Goal: Transaction & Acquisition: Purchase product/service

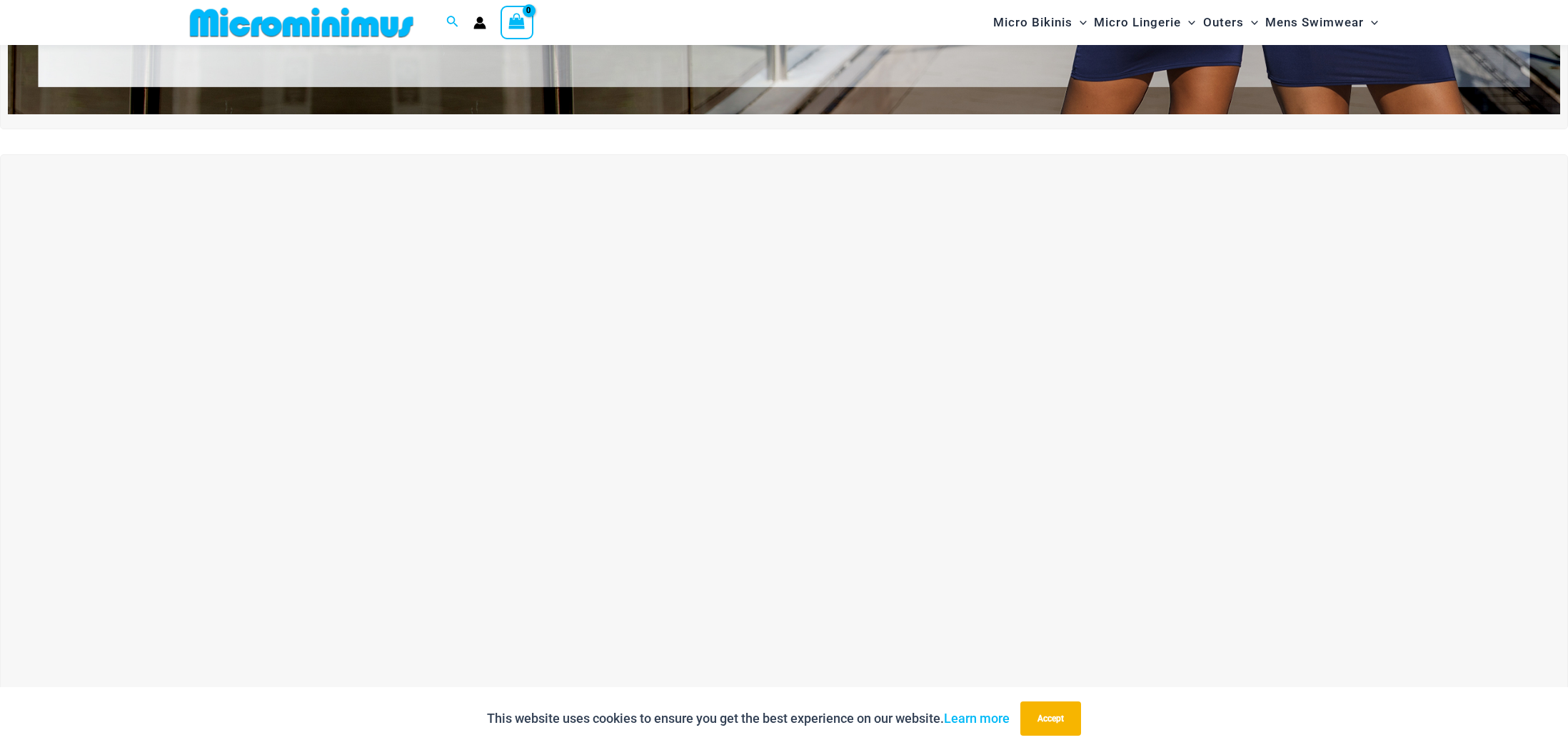
scroll to position [521, 0]
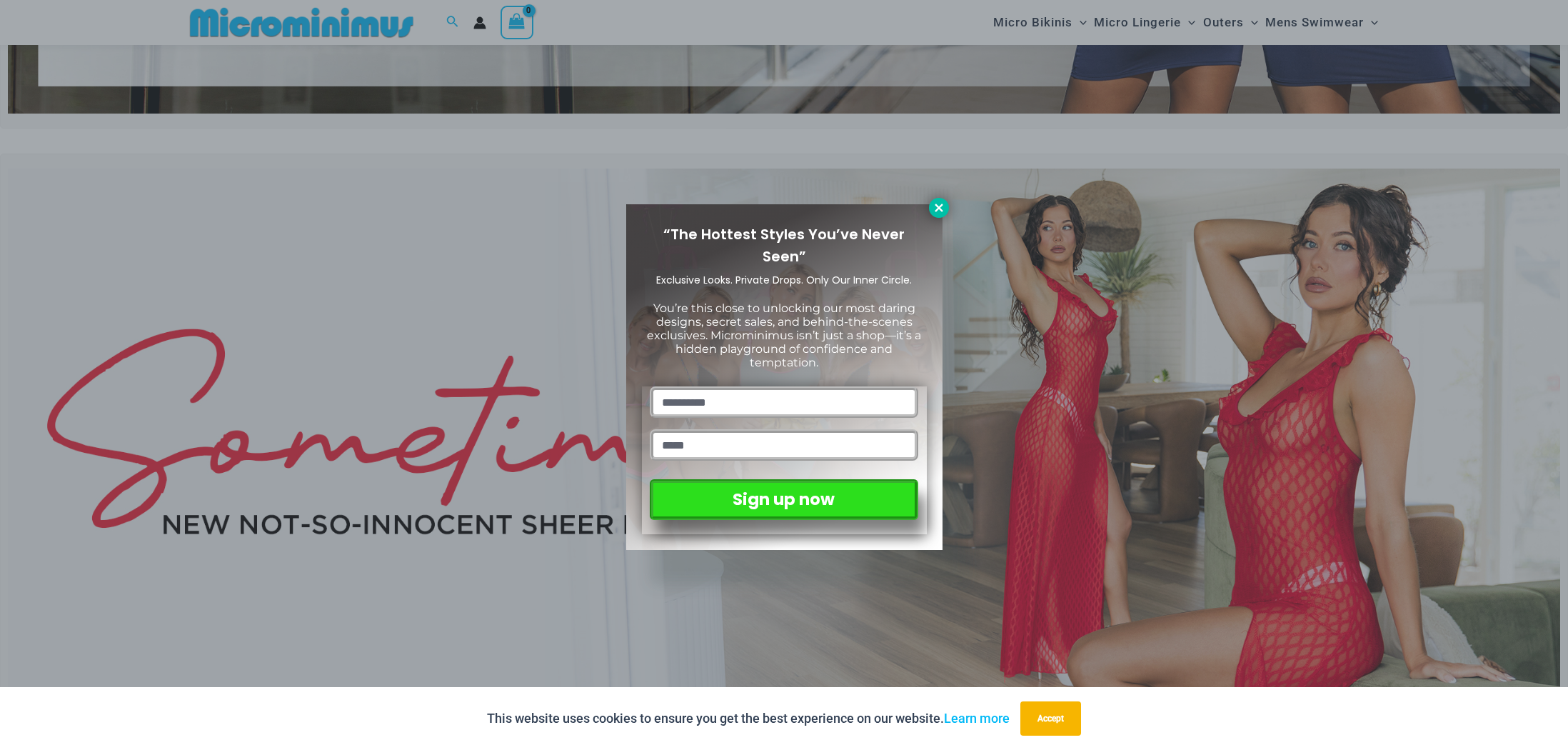
click at [937, 207] on icon at bounding box center [938, 207] width 8 height 8
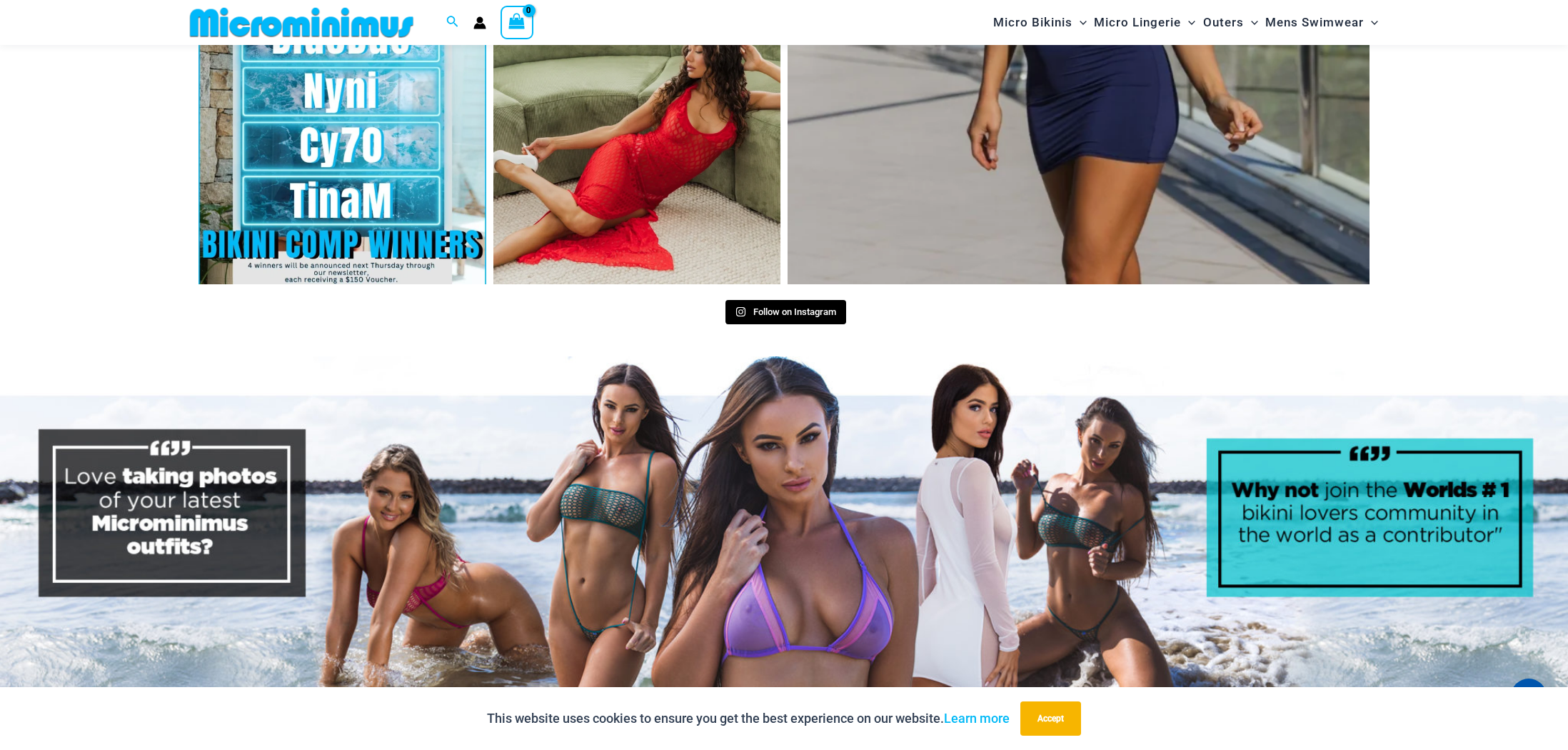
scroll to position [7525, 0]
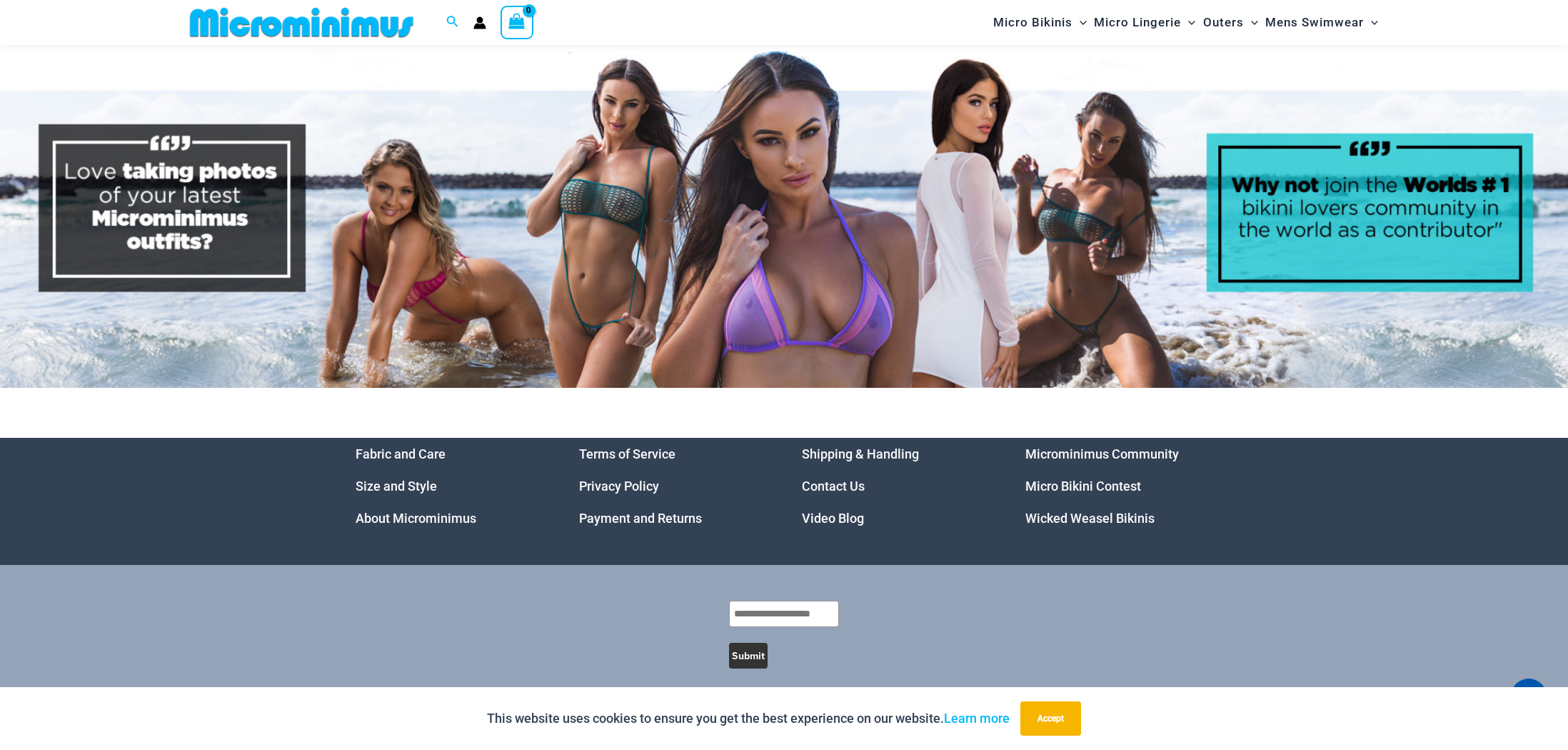
click at [1078, 478] on link "Micro Bikini Contest" at bounding box center [1083, 486] width 116 height 15
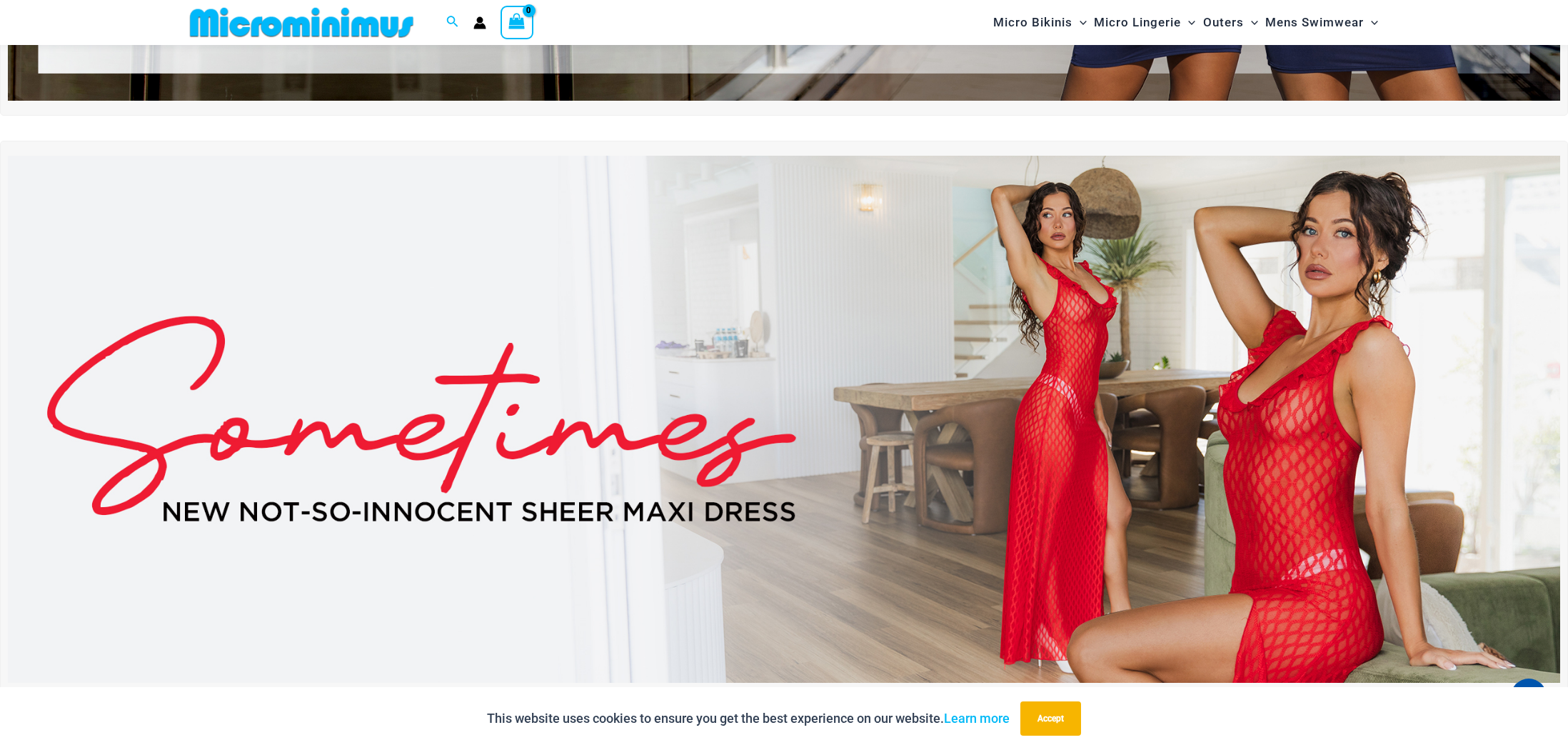
scroll to position [536, 0]
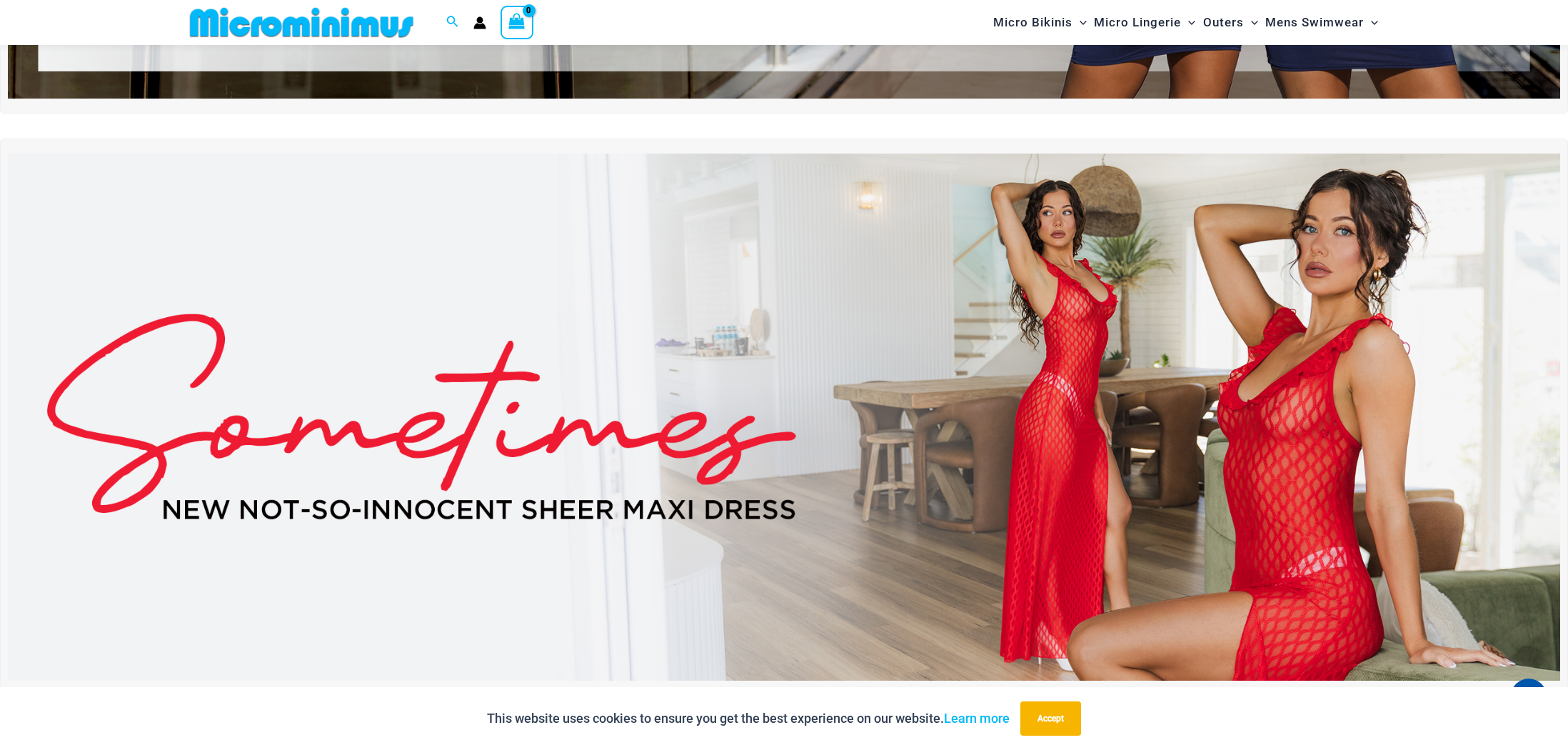
click at [1067, 519] on img at bounding box center [784, 417] width 1552 height 528
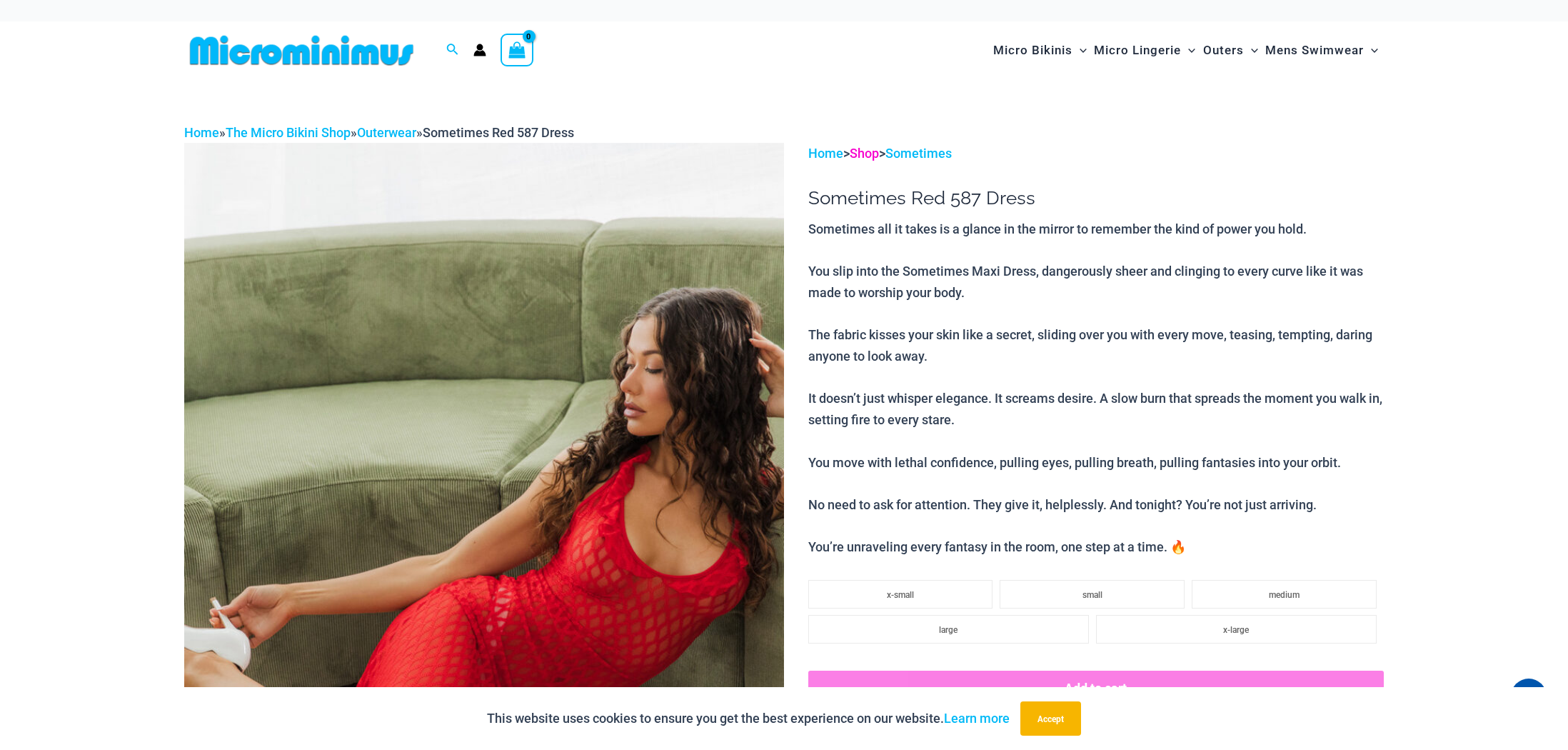
click at [874, 157] on link "Shop" at bounding box center [864, 153] width 29 height 15
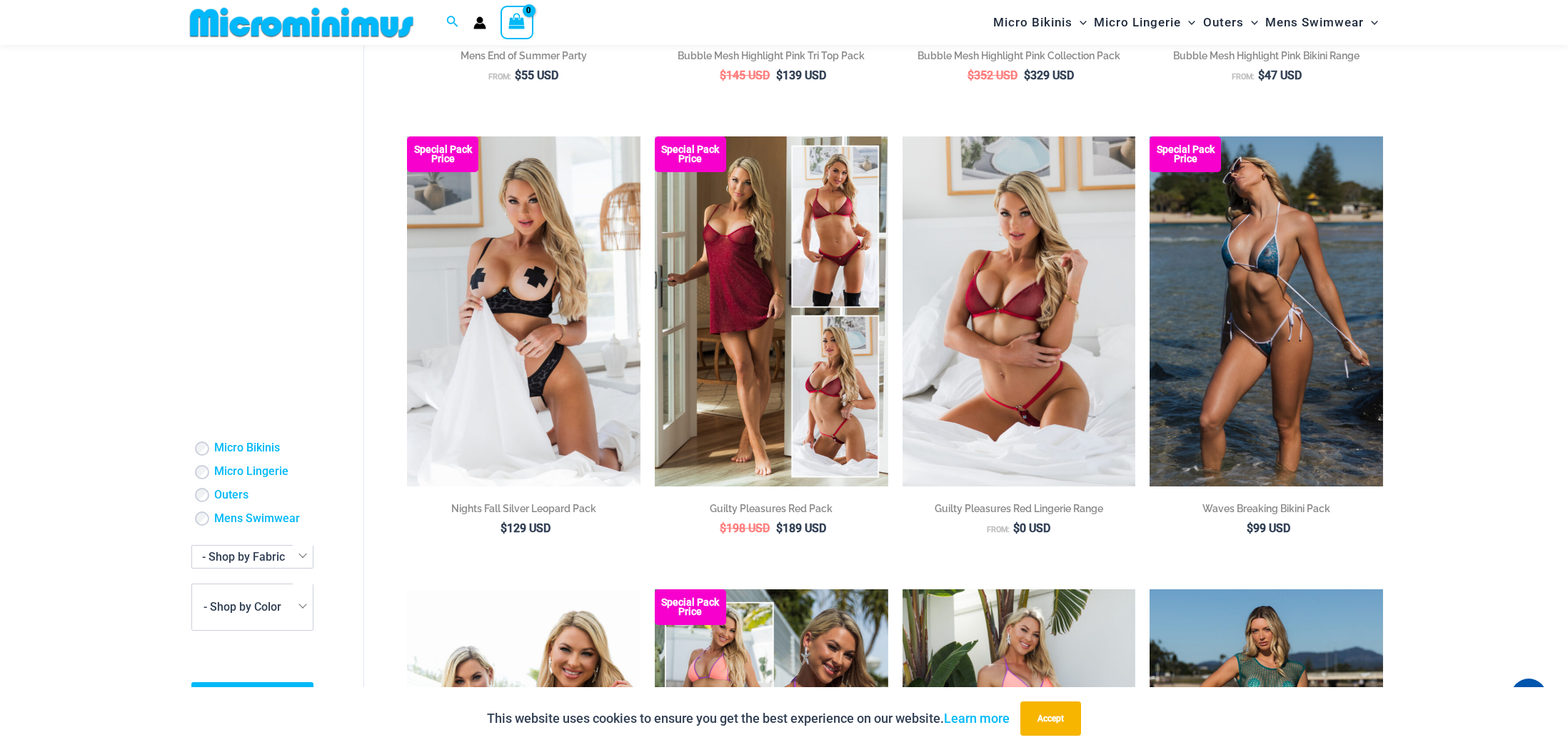
scroll to position [985, 0]
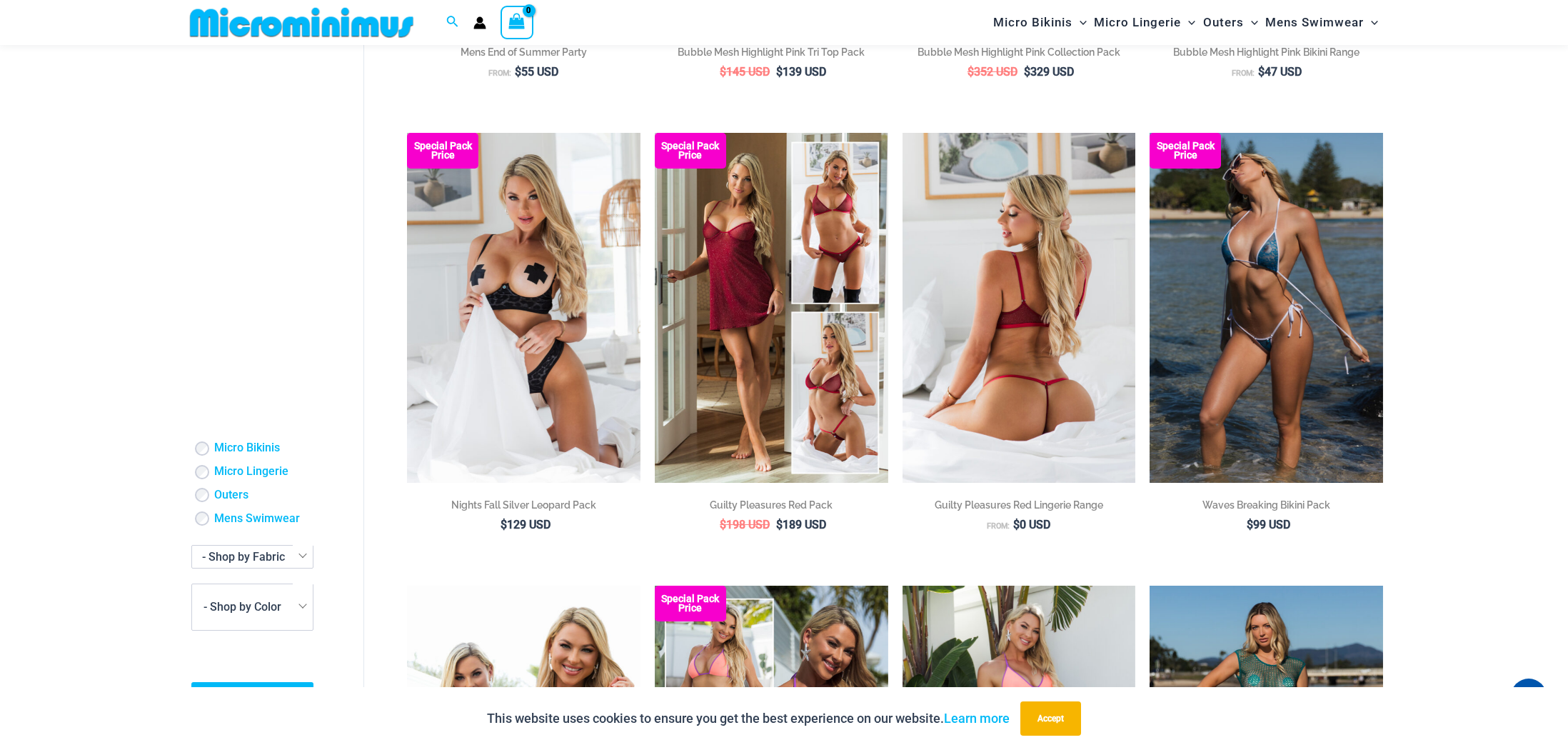
click at [1013, 296] on img at bounding box center [1019, 307] width 233 height 350
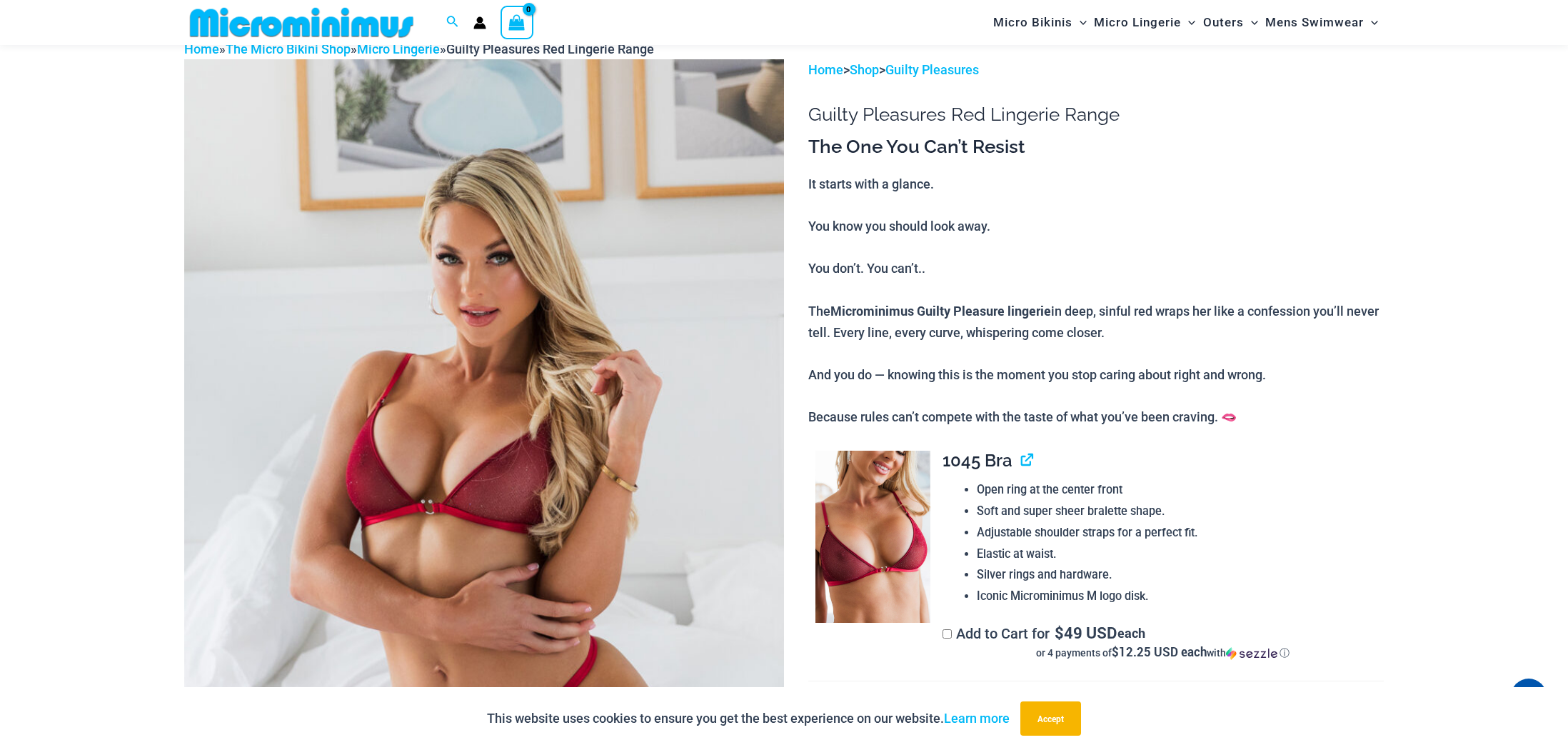
scroll to position [29, 0]
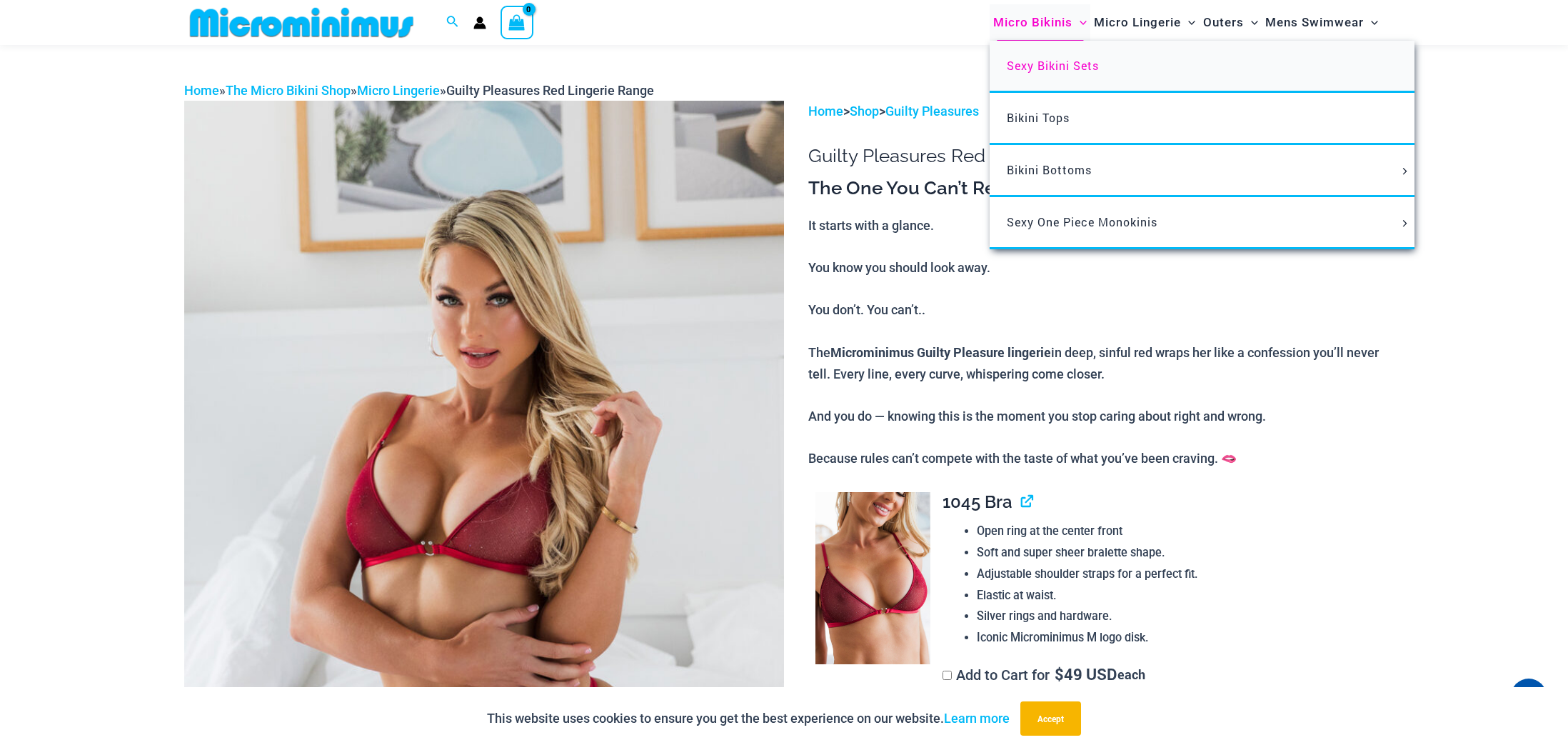
click at [1051, 65] on span "Sexy Bikini Sets" at bounding box center [1053, 66] width 92 height 15
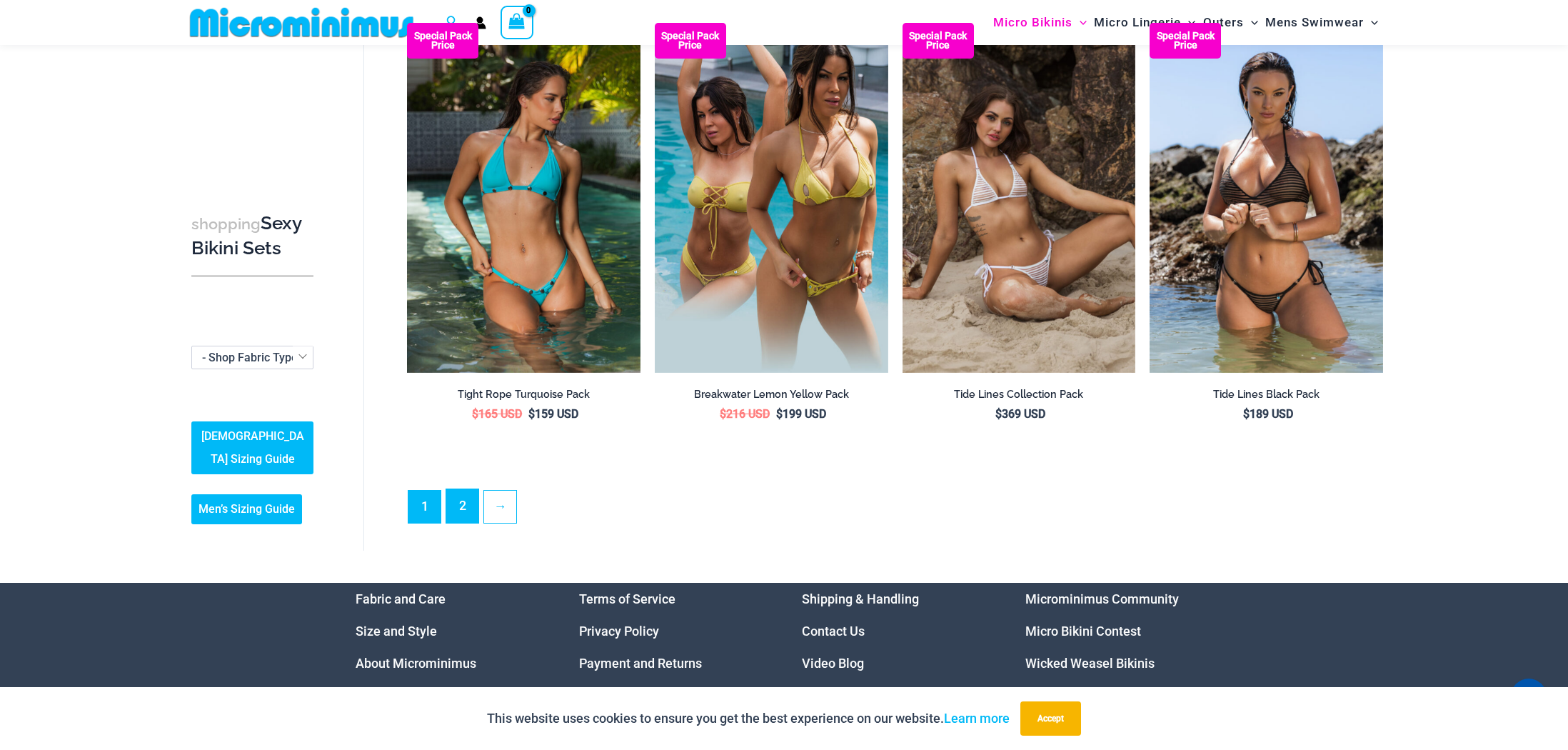
scroll to position [3305, 0]
click at [457, 496] on link "2" at bounding box center [462, 506] width 32 height 34
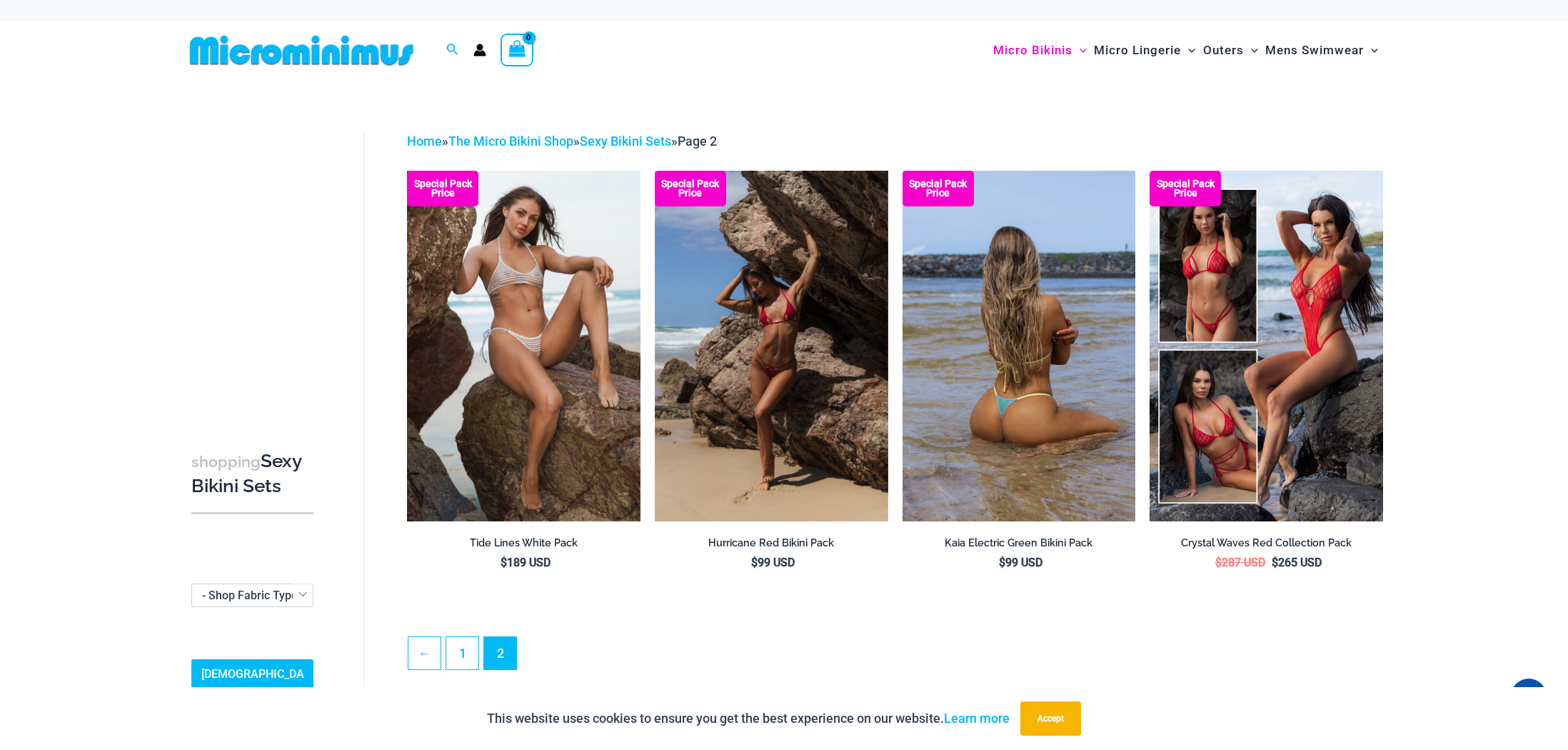
click at [989, 372] on img at bounding box center [1019, 346] width 233 height 350
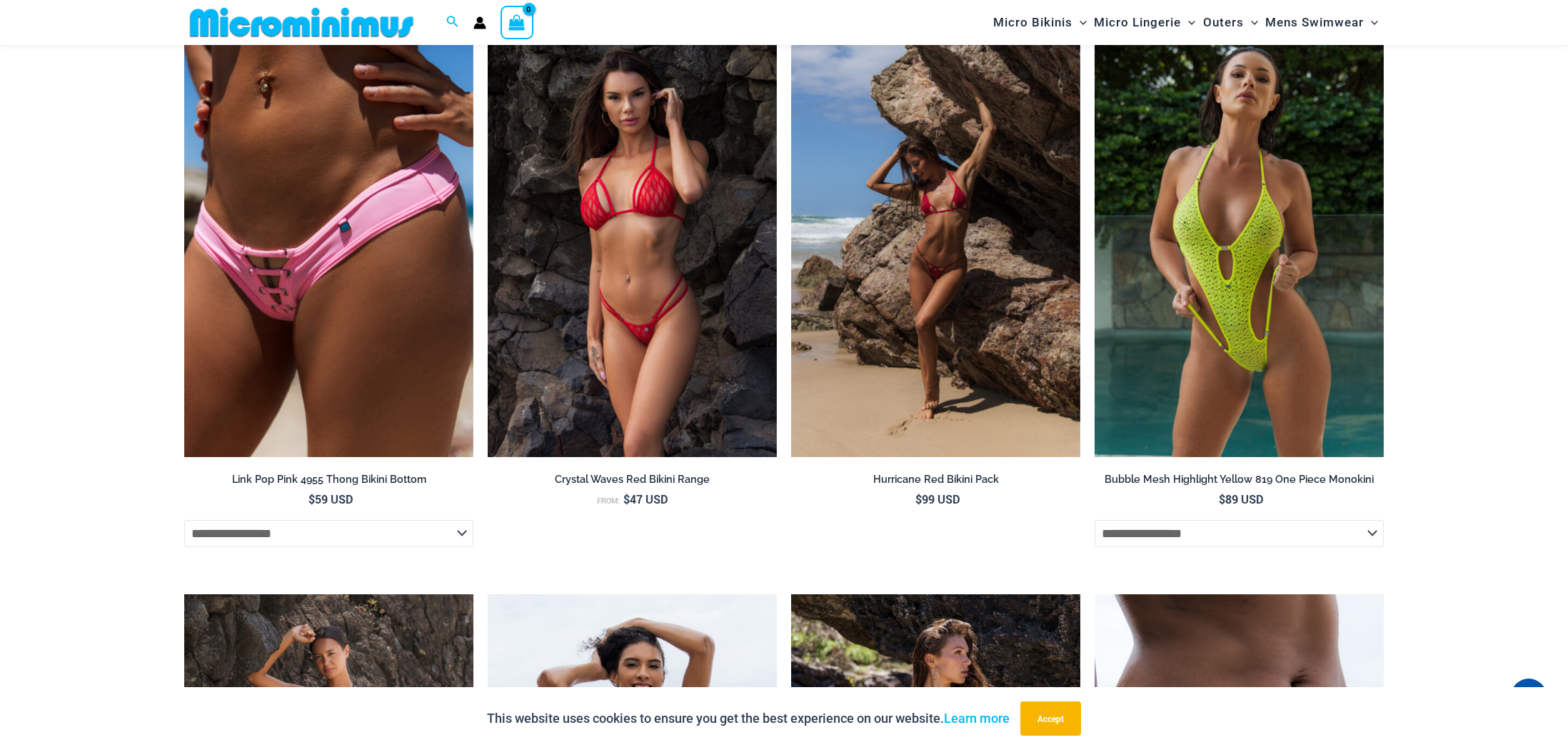
scroll to position [2847, 0]
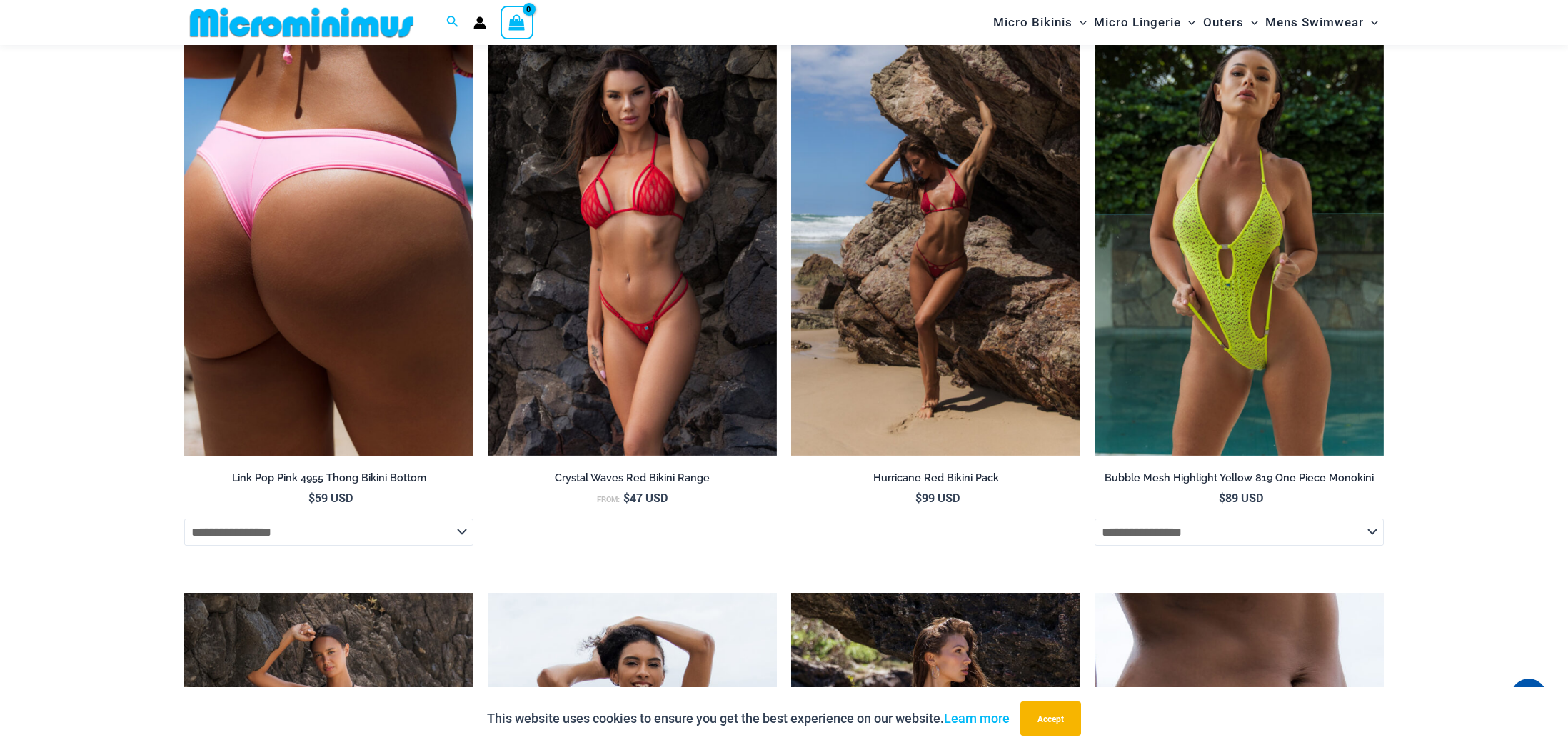
click at [351, 355] on img at bounding box center [329, 240] width 289 height 434
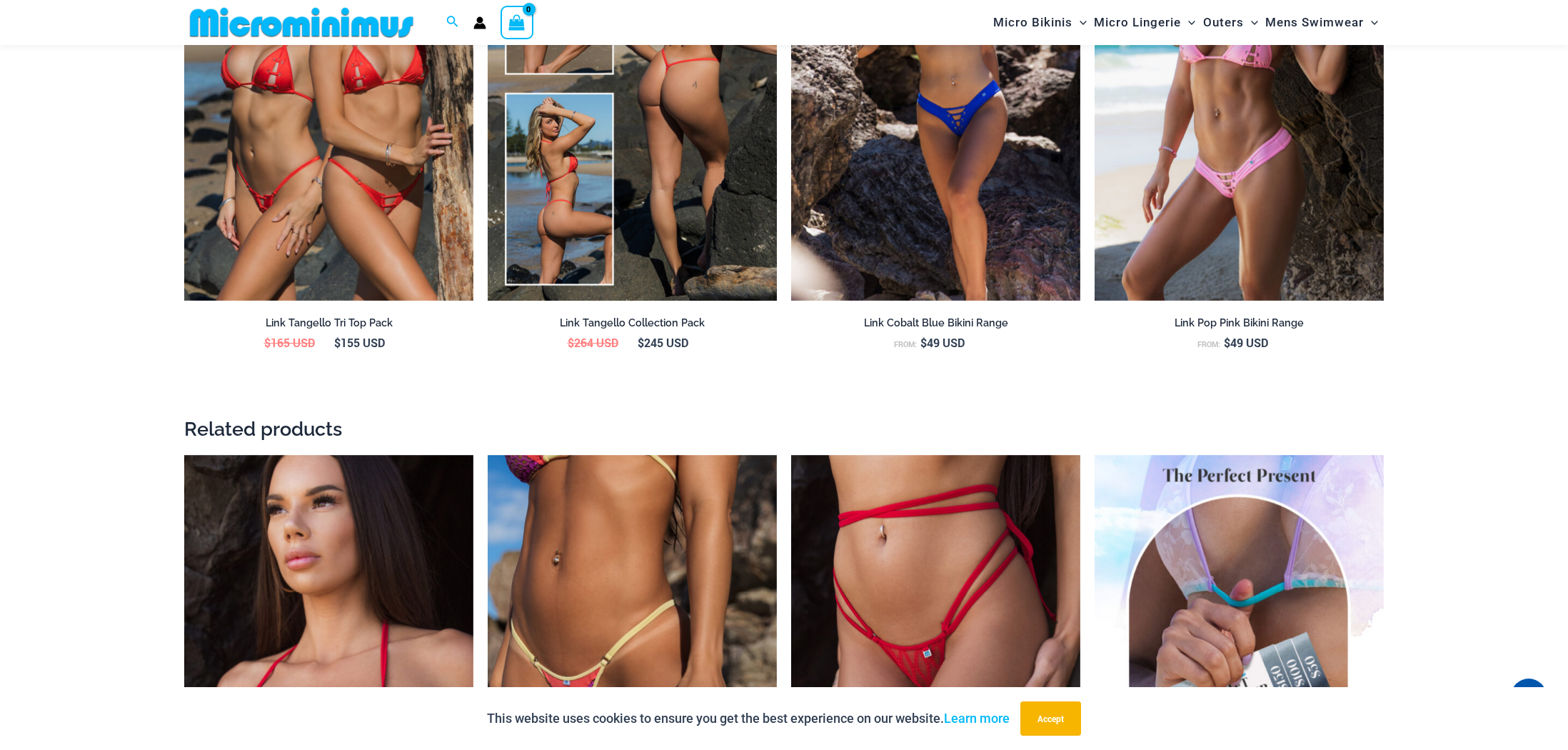
scroll to position [2657, 0]
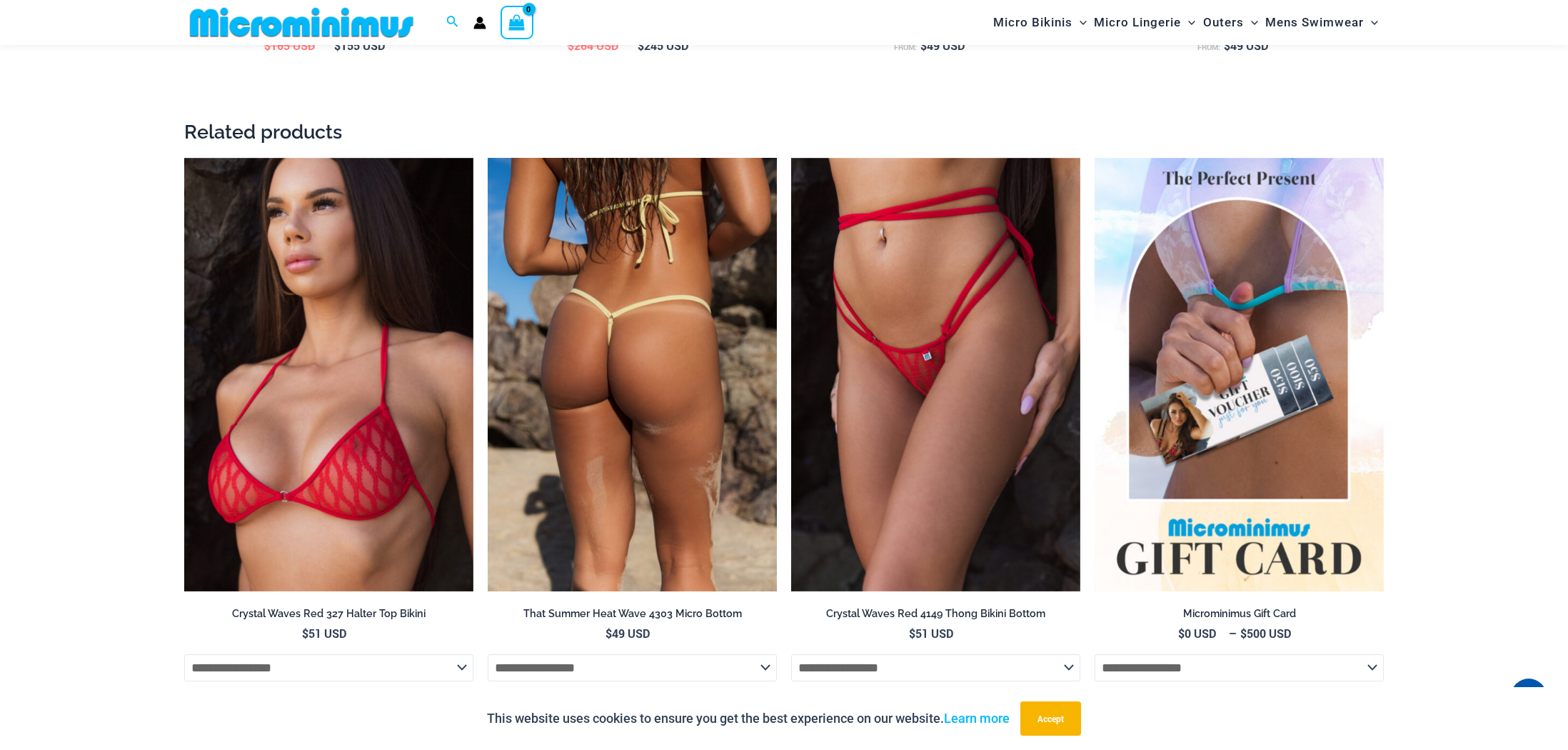
click at [611, 395] on img at bounding box center [633, 375] width 289 height 434
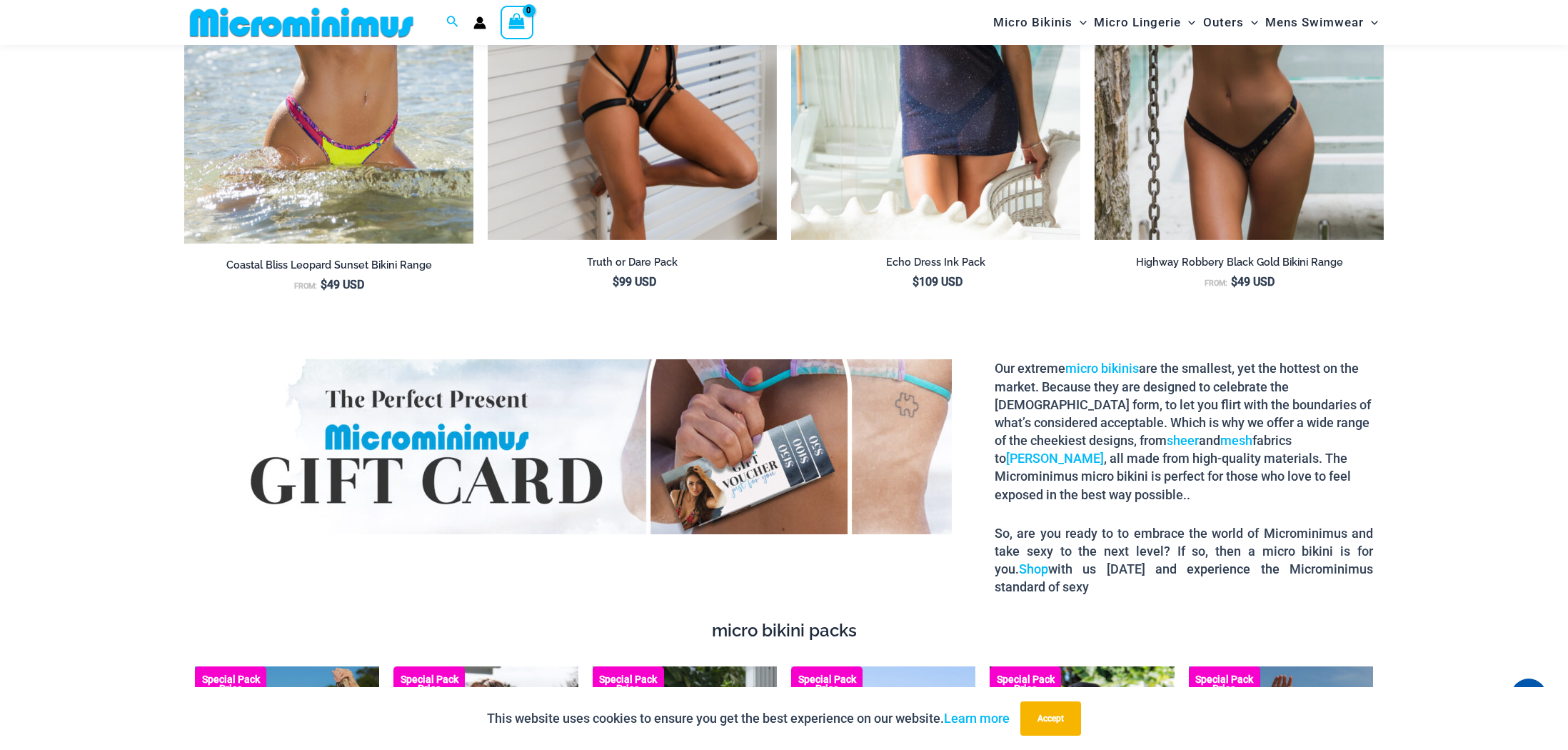
scroll to position [2331, 0]
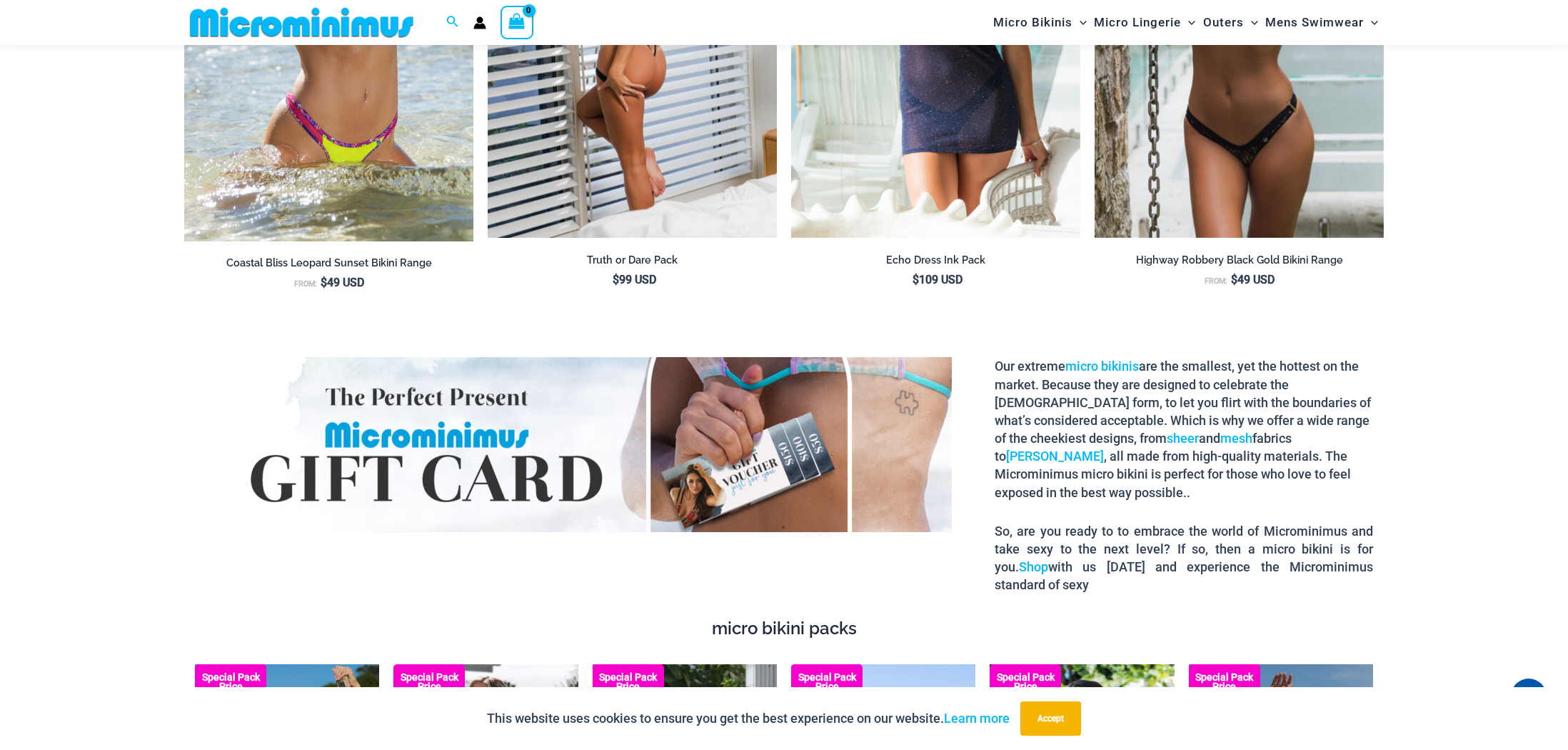
click at [633, 138] on img at bounding box center [633, 22] width 289 height 434
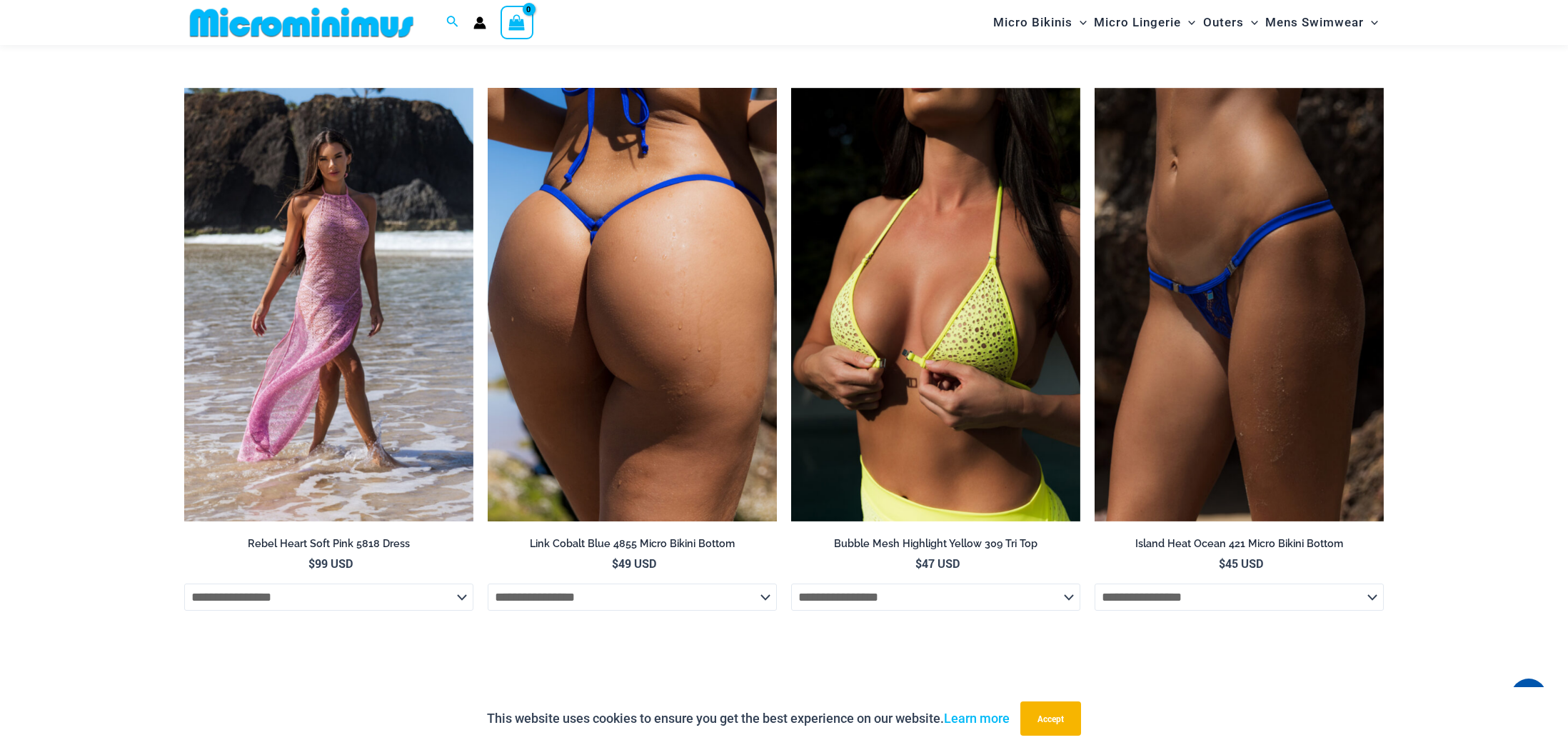
scroll to position [4504, 0]
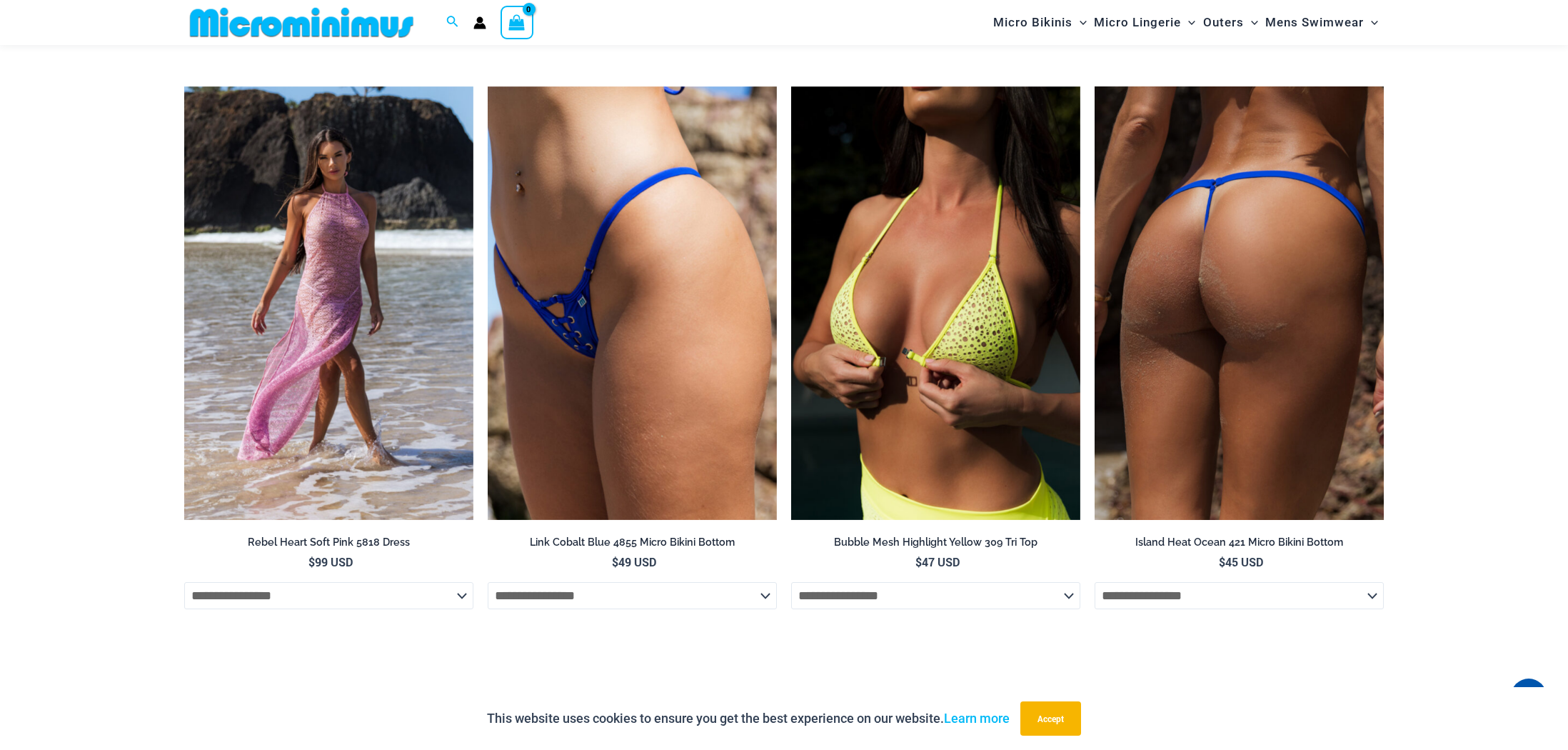
click at [1215, 286] on img at bounding box center [1240, 304] width 289 height 434
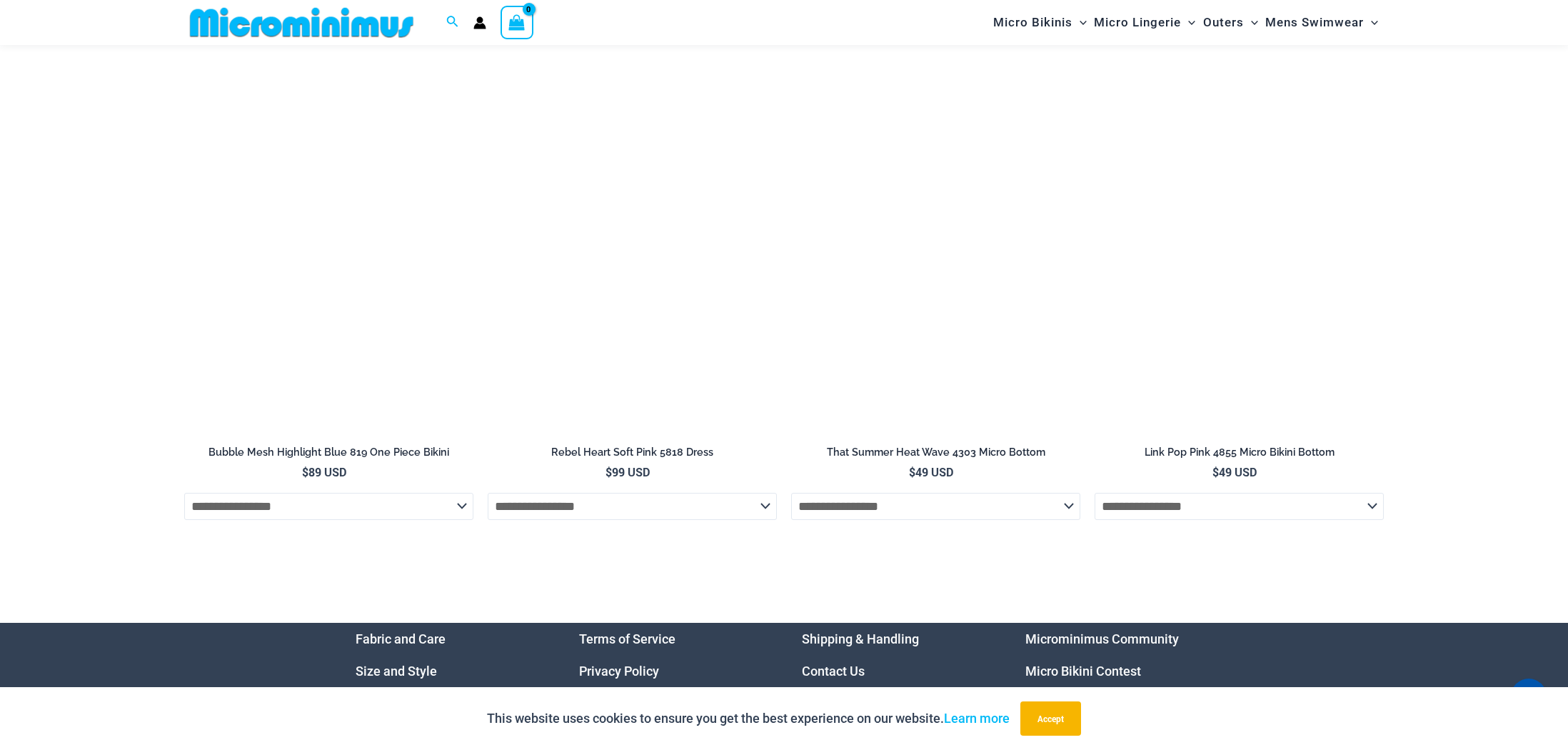
scroll to position [5007, 0]
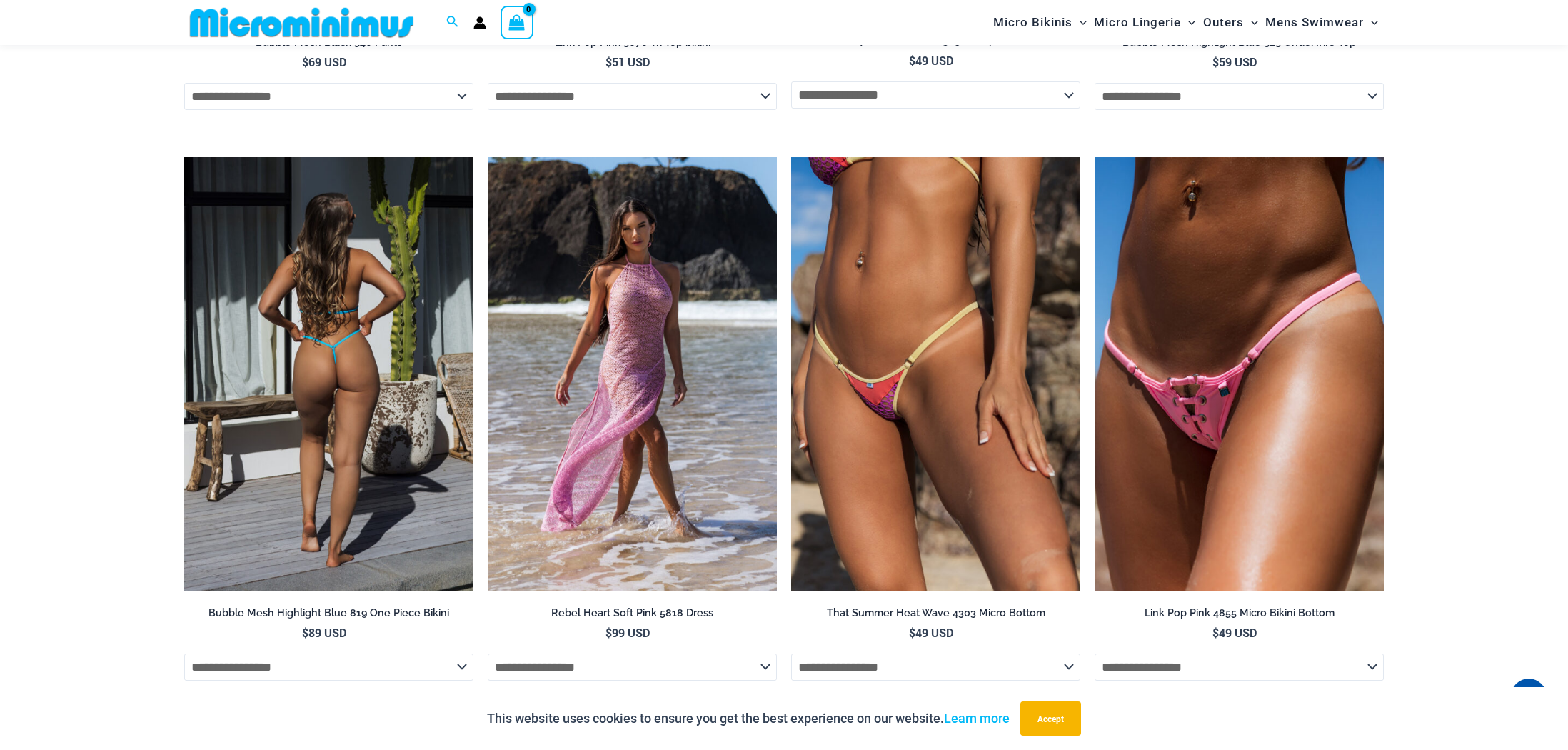
click at [431, 372] on img at bounding box center [329, 375] width 289 height 434
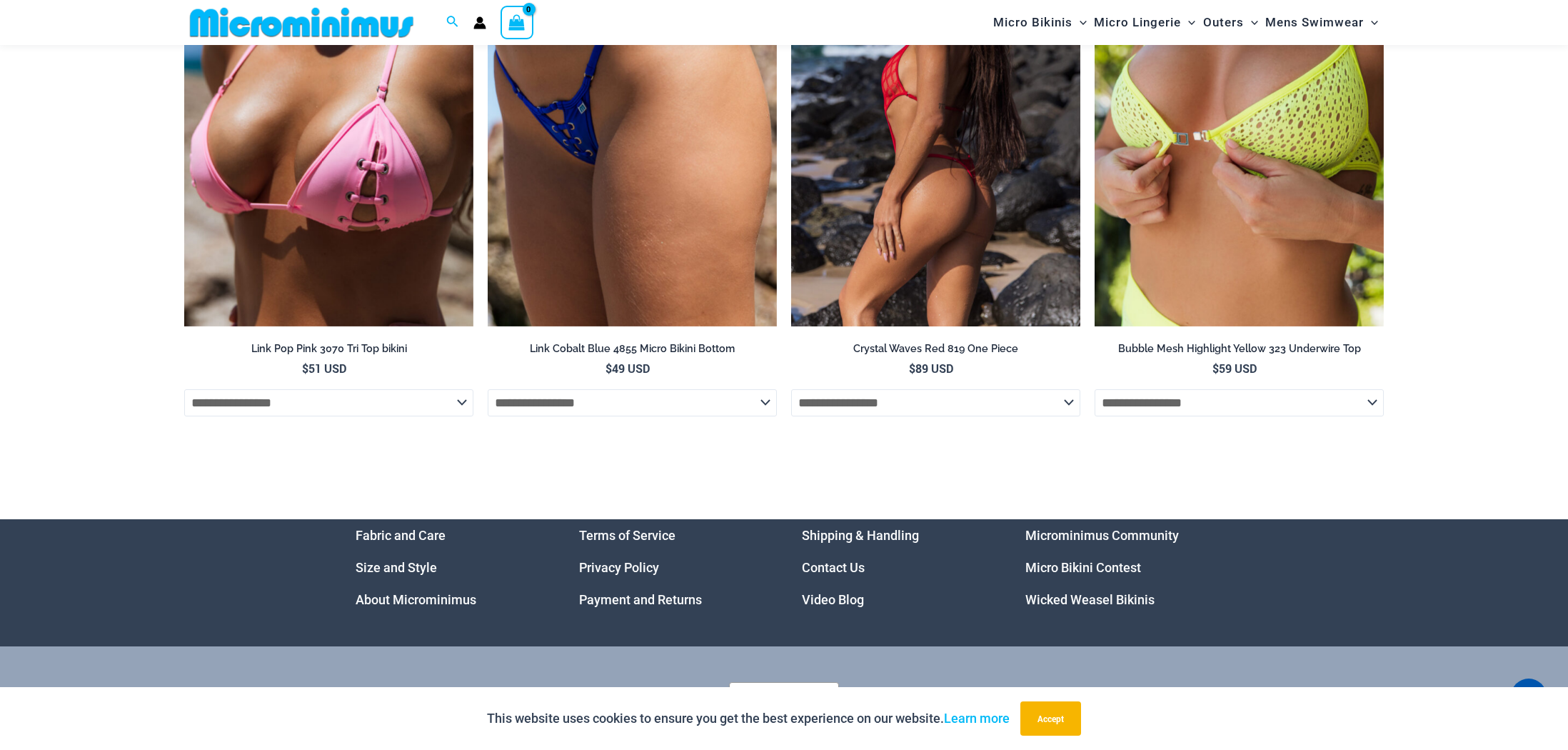
scroll to position [5608, 0]
